Goal: Information Seeking & Learning: Learn about a topic

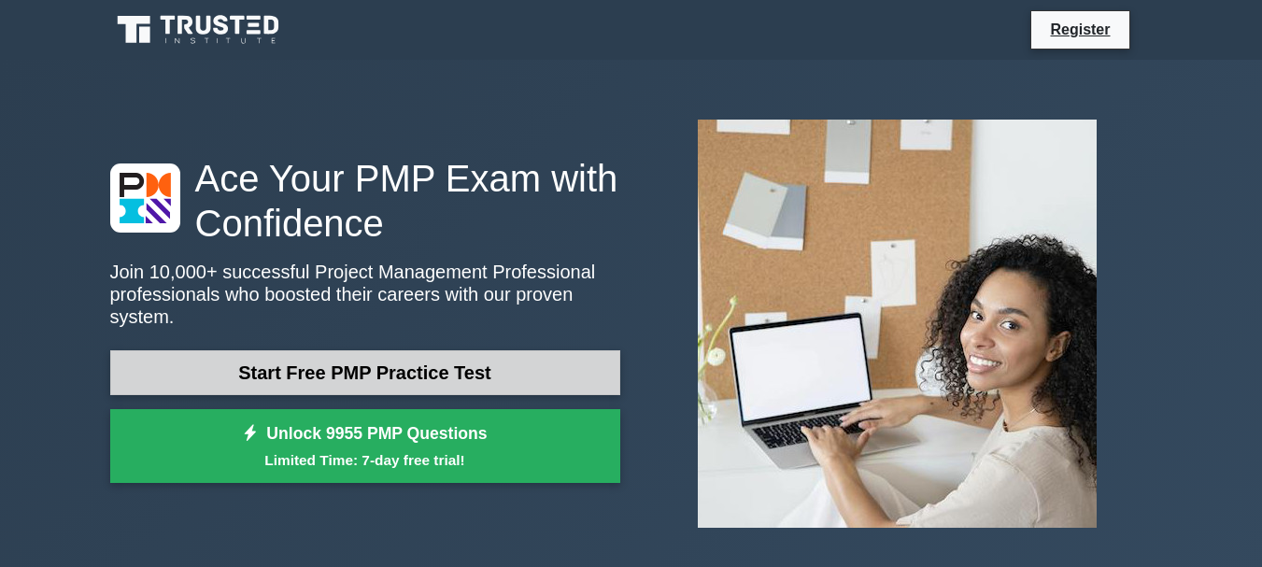
click at [332, 355] on link "Start Free PMP Practice Test" at bounding box center [365, 372] width 510 height 45
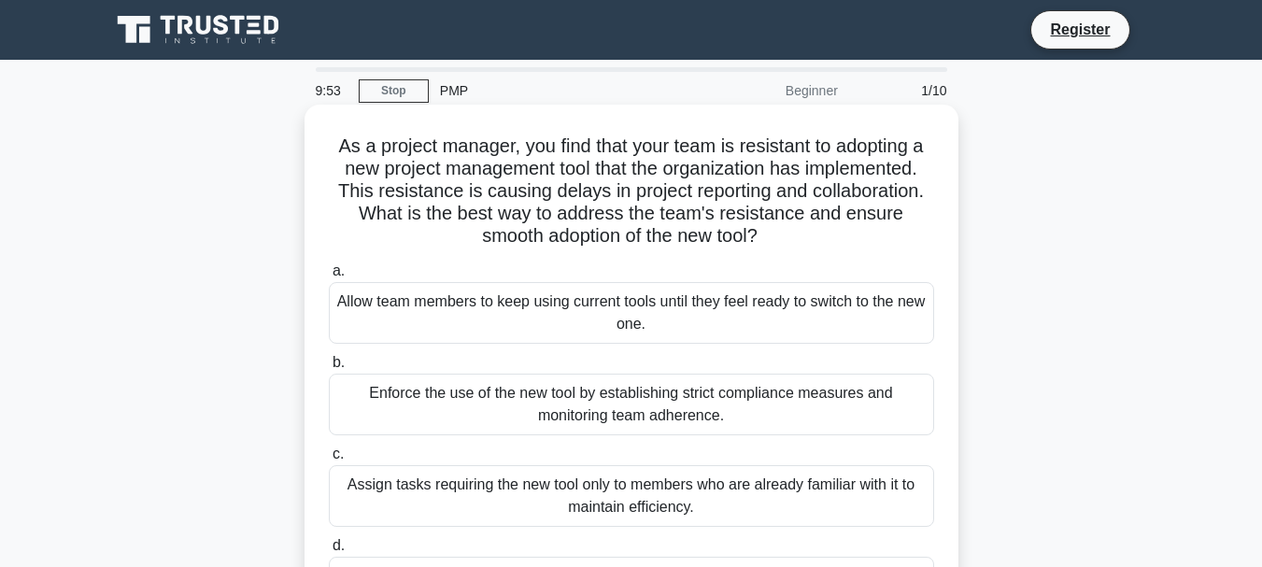
click at [674, 313] on div "Allow team members to keep using current tools until they feel ready to switch …" at bounding box center [631, 313] width 605 height 62
click at [329, 277] on input "a. Allow team members to keep using current tools until they feel ready to swit…" at bounding box center [329, 271] width 0 height 12
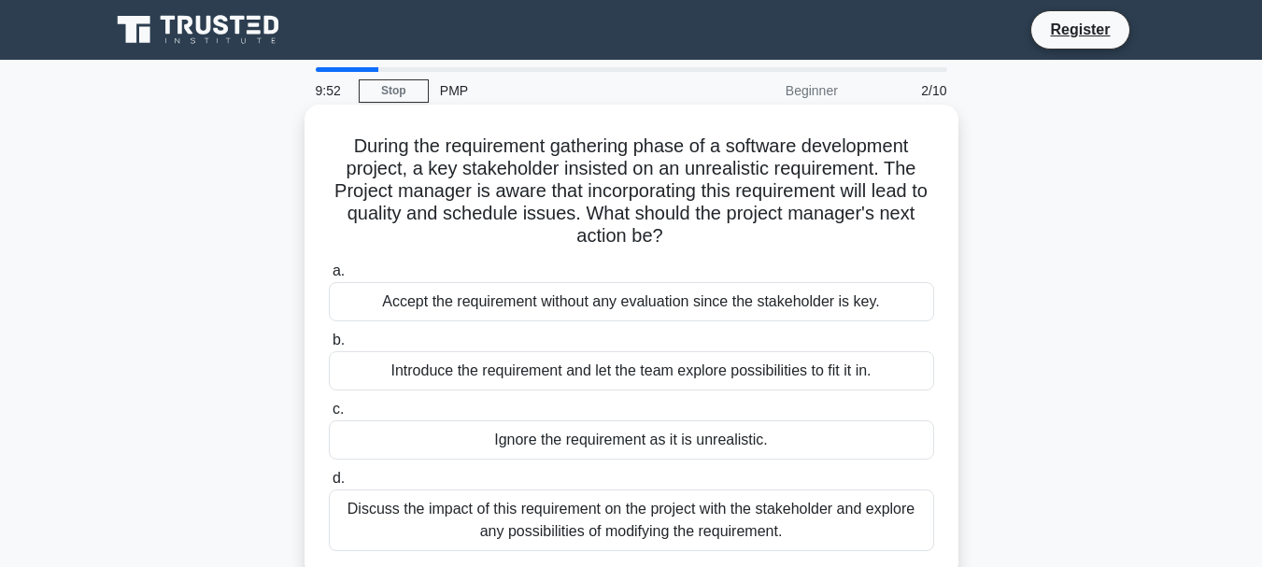
click at [660, 313] on div "Accept the requirement without any evaluation since the stakeholder is key." at bounding box center [631, 301] width 605 height 39
click at [329, 277] on input "a. Accept the requirement without any evaluation since the stakeholder is key." at bounding box center [329, 271] width 0 height 12
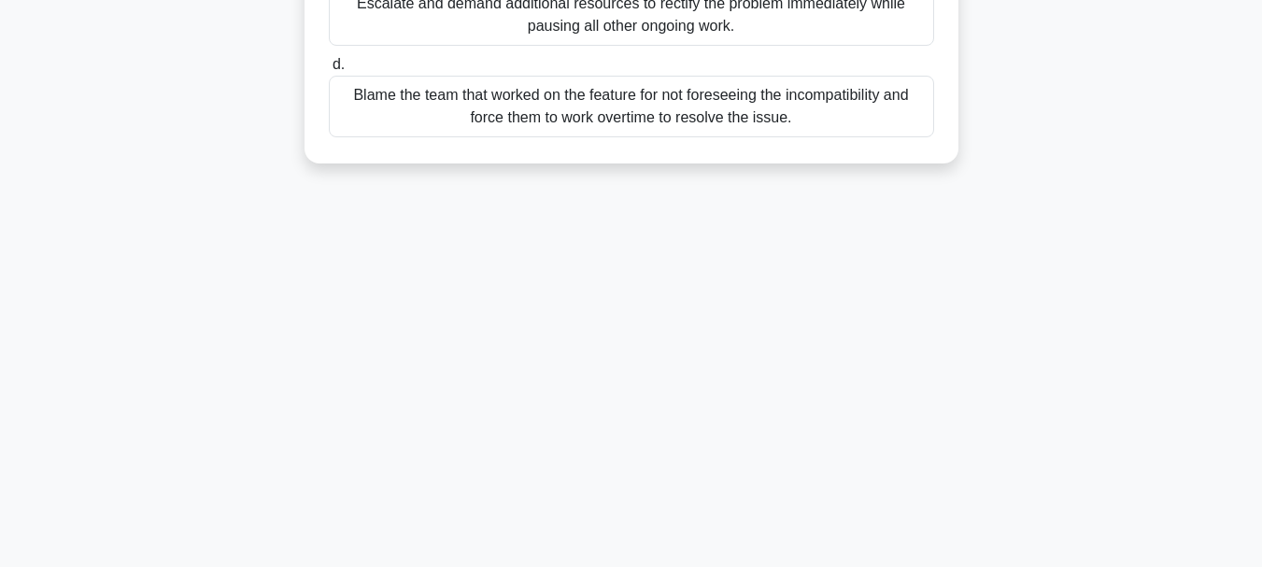
scroll to position [442, 0]
